Goal: Browse casually

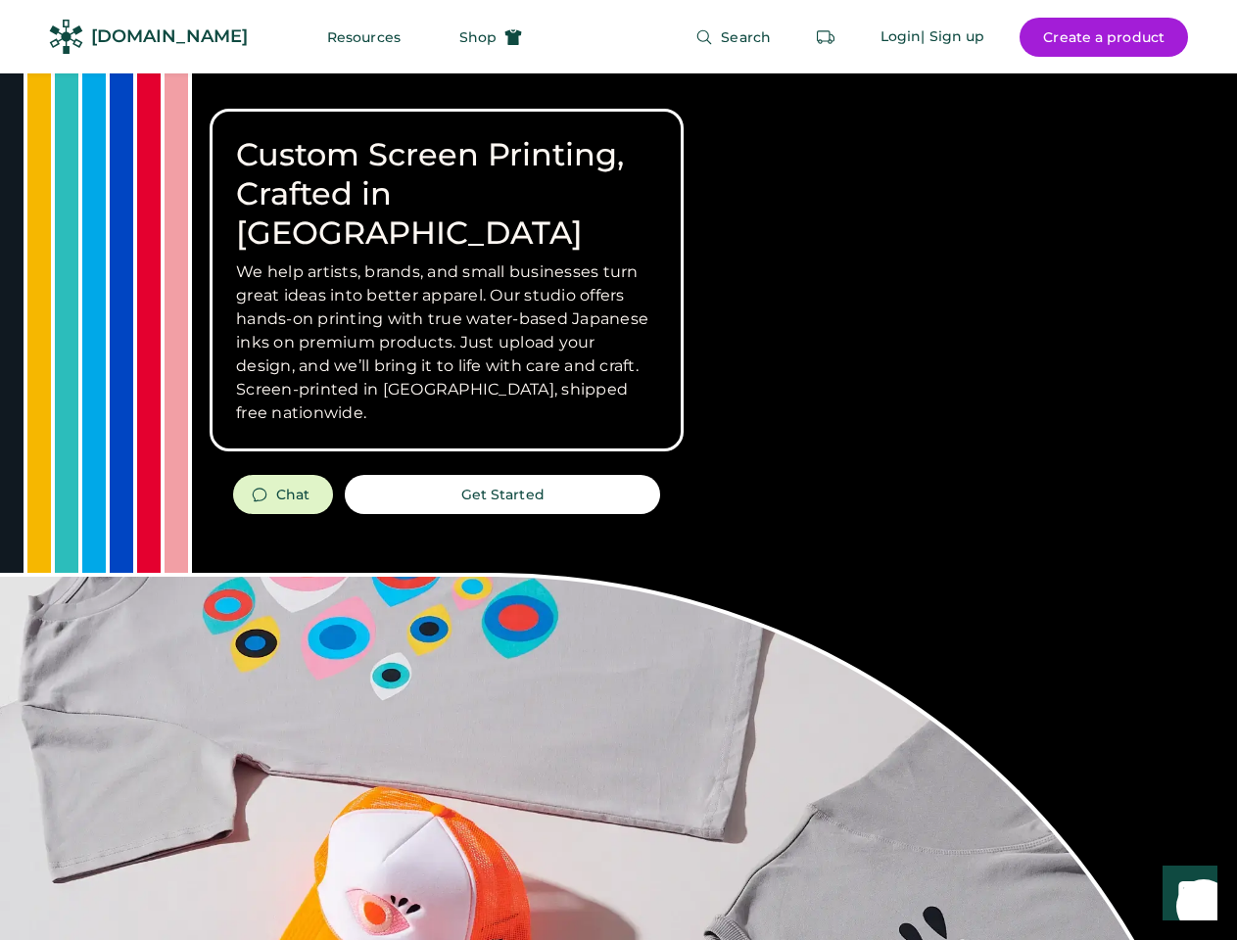
click at [618, 470] on div "Custom Screen Printing, Crafted in [GEOGRAPHIC_DATA] We help artists, brands, a…" at bounding box center [618, 695] width 1237 height 1244
click at [618, 506] on div "Custom Screen Printing, Crafted in [GEOGRAPHIC_DATA] We help artists, brands, a…" at bounding box center [618, 695] width 1237 height 1244
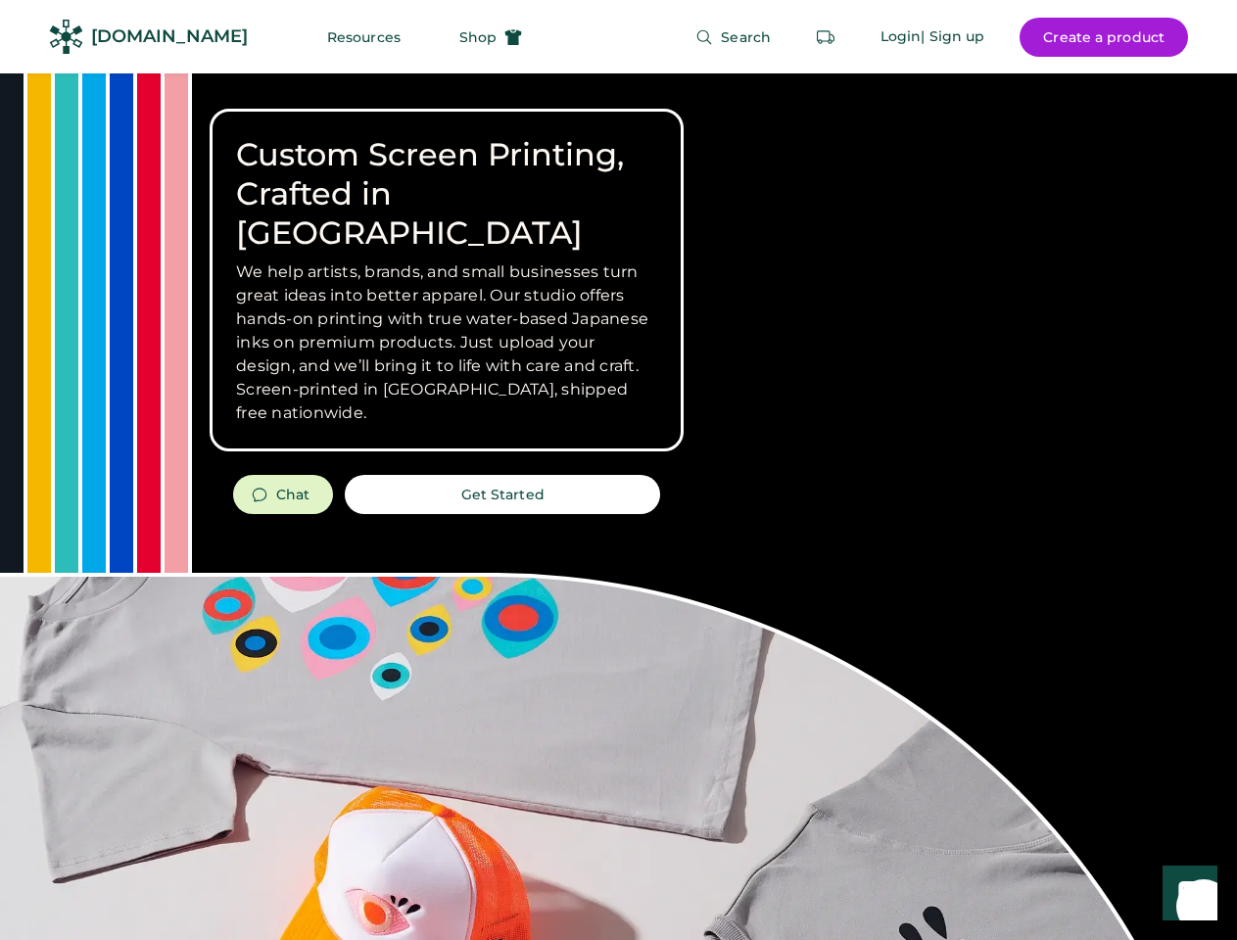
click at [618, 506] on div "Custom Screen Printing, Crafted in [GEOGRAPHIC_DATA] We help artists, brands, a…" at bounding box center [618, 695] width 1237 height 1244
click at [447, 280] on h3 "We help artists, brands, and small businesses turn great ideas into better appa…" at bounding box center [446, 343] width 421 height 165
click at [447, 261] on h3 "We help artists, brands, and small businesses turn great ideas into better appa…" at bounding box center [446, 343] width 421 height 165
click at [447, 174] on h1 "Custom Screen Printing, Crafted in [GEOGRAPHIC_DATA]" at bounding box center [446, 194] width 421 height 118
